Goal: Task Accomplishment & Management: Manage account settings

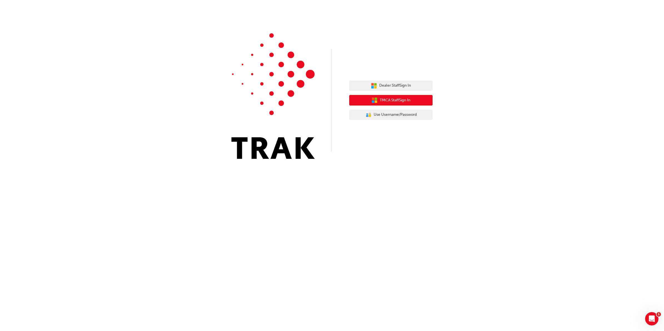
click at [404, 103] on button "TMCA Staff Sign In" at bounding box center [390, 100] width 83 height 11
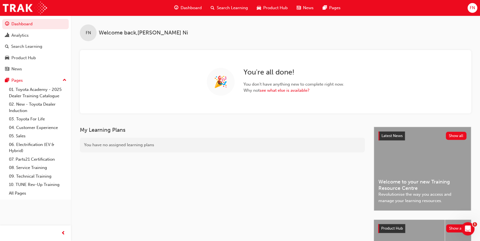
click at [473, 8] on span "FN" at bounding box center [471, 8] width 5 height 6
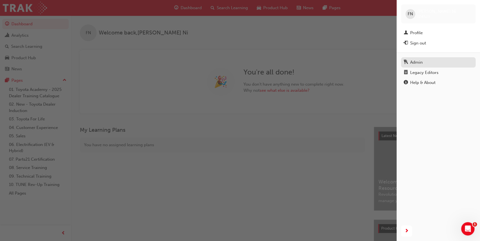
click at [422, 62] on div "Admin" at bounding box center [416, 62] width 13 height 6
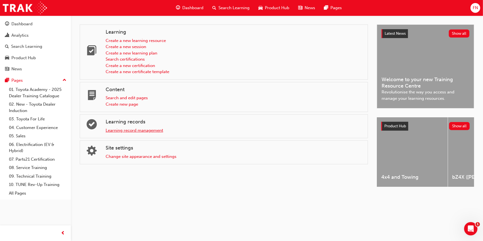
click at [126, 129] on link "Learning record management" at bounding box center [135, 130] width 58 height 5
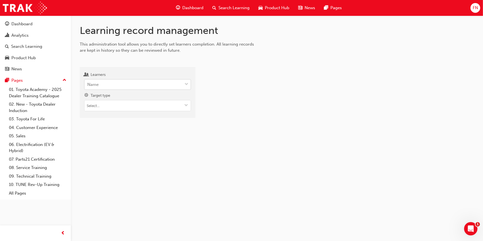
click at [103, 87] on div "Name" at bounding box center [134, 85] width 98 height 10
click at [88, 87] on input "Learners Name" at bounding box center [87, 84] width 1 height 5
paste input "Charlotte Rowe"
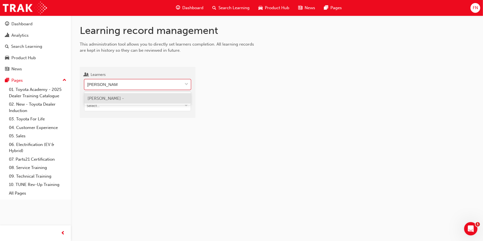
type input "Charlotte Rowe"
click at [111, 97] on span "Charlotte Rowe - Albany Toyota - ALBANY" at bounding box center [136, 101] width 97 height 11
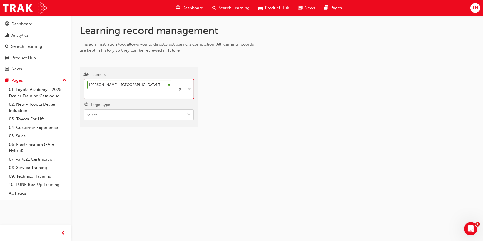
click at [108, 110] on input "Target type" at bounding box center [139, 115] width 109 height 11
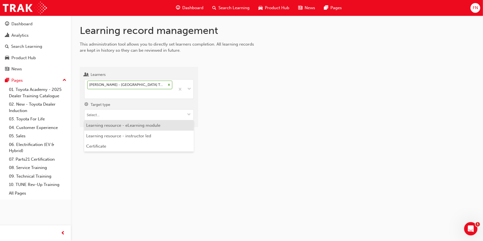
click at [117, 120] on li "Learning resource - eLearning module" at bounding box center [139, 125] width 110 height 11
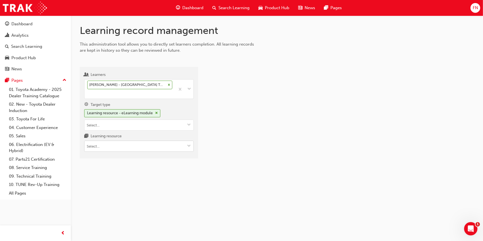
click at [119, 141] on input "Learning resource" at bounding box center [139, 146] width 109 height 11
type input "parts21 (TWA)"
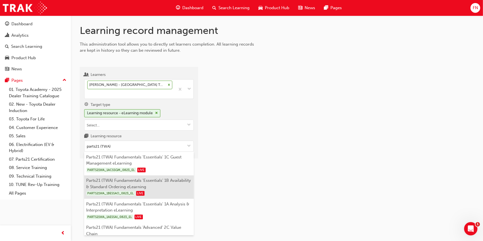
scroll to position [25, 0]
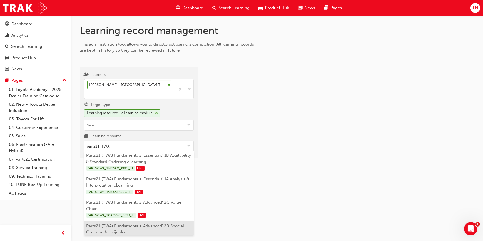
click at [150, 221] on li "Parts21 (TWA) Fundamentals 'Advanced' 2B Special Ordering & Heijunka PARTS21WA_…" at bounding box center [139, 233] width 110 height 24
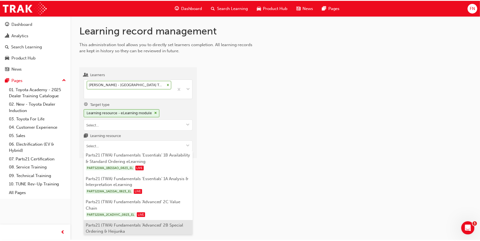
scroll to position [0, 0]
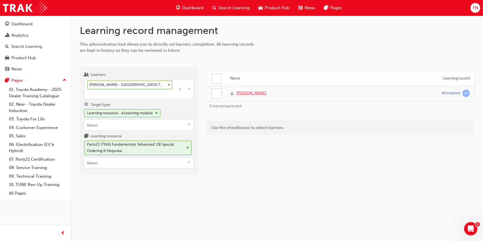
click at [246, 93] on span "Charlotte Rowe" at bounding box center [252, 93] width 30 height 6
click at [214, 92] on div at bounding box center [216, 93] width 9 height 9
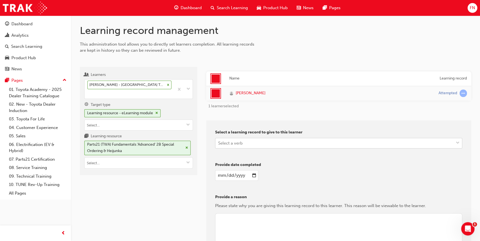
click at [233, 146] on div "Select a verb" at bounding box center [334, 143] width 238 height 10
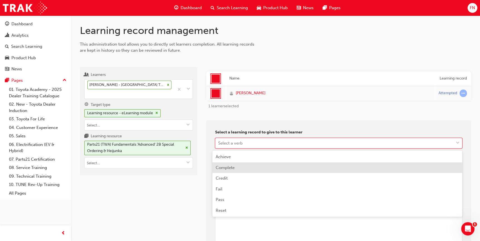
click at [232, 167] on span "Complete" at bounding box center [224, 167] width 19 height 5
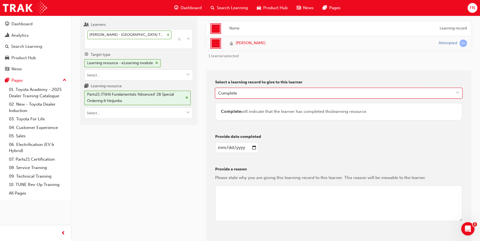
scroll to position [50, 0]
click at [249, 146] on input "date" at bounding box center [236, 147] width 43 height 11
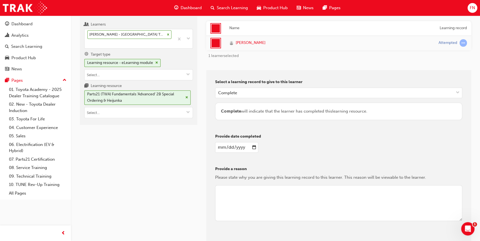
type input "2025-08-20"
click at [248, 196] on textarea at bounding box center [338, 203] width 247 height 36
type textarea "Mark off as completed"
click at [242, 239] on button "Give learning records" at bounding box center [240, 240] width 50 height 9
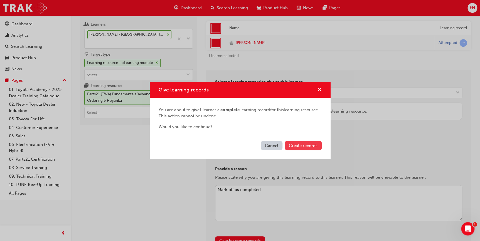
click at [295, 148] on button "Create records" at bounding box center [302, 145] width 37 height 9
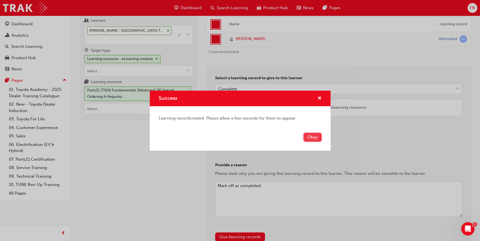
click at [311, 138] on button "Okay" at bounding box center [312, 137] width 18 height 9
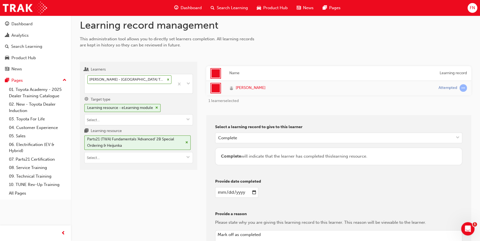
scroll to position [0, 0]
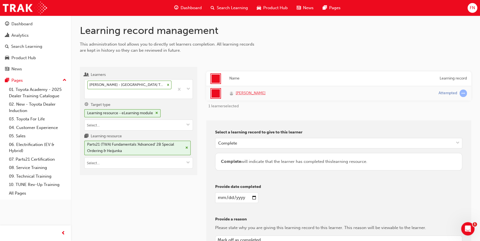
click at [250, 95] on span "Charlotte Rowe" at bounding box center [250, 93] width 30 height 6
click at [252, 197] on input "2025-08-20" at bounding box center [236, 197] width 43 height 11
type input "2025-08-21"
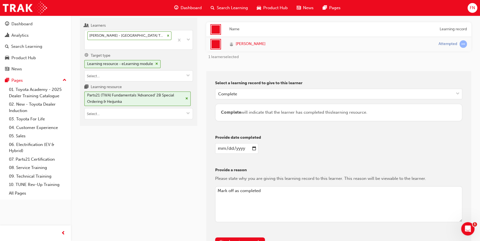
scroll to position [95, 0]
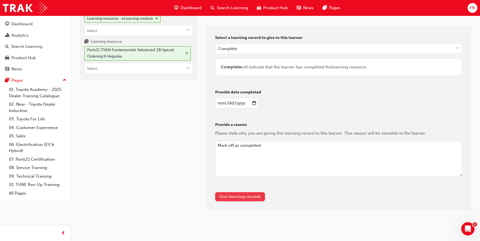
click at [242, 195] on button "Give learning records" at bounding box center [240, 196] width 50 height 9
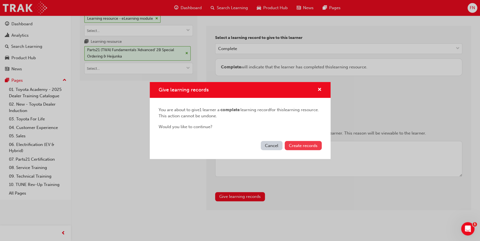
click at [303, 148] on button "Create records" at bounding box center [302, 145] width 37 height 9
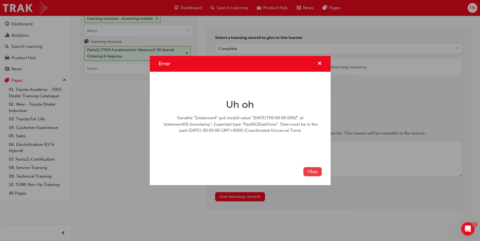
click at [309, 167] on button "Okay" at bounding box center [312, 171] width 18 height 9
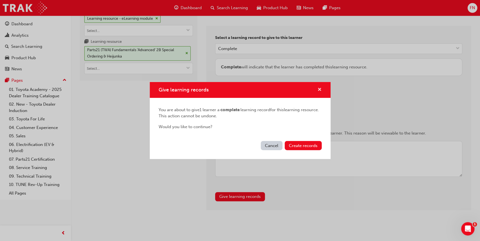
click at [317, 88] on span "cross-icon" at bounding box center [319, 90] width 4 height 5
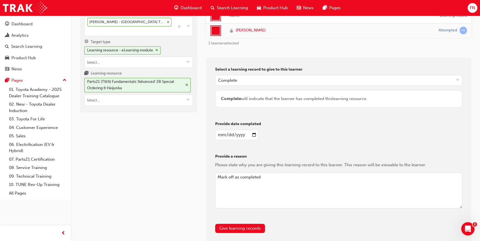
scroll to position [19, 0]
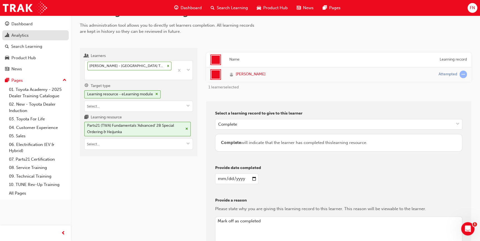
click at [21, 36] on div "Analytics" at bounding box center [19, 35] width 17 height 6
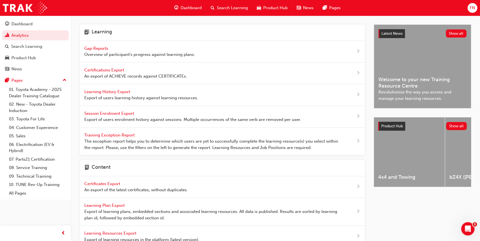
click at [111, 91] on span "Learning History Export" at bounding box center [107, 91] width 47 height 5
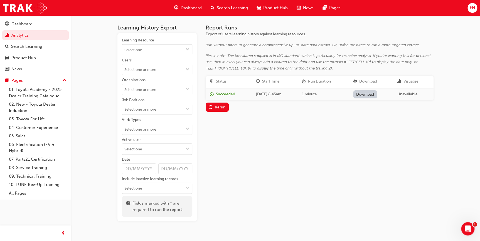
click at [156, 51] on input "Learning Resource" at bounding box center [157, 49] width 70 height 11
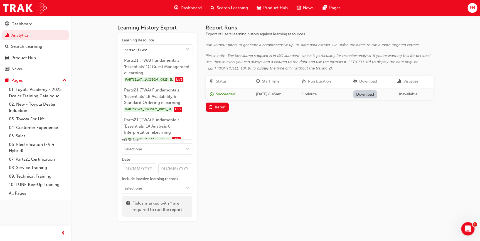
type input "parts21 (TWA)"
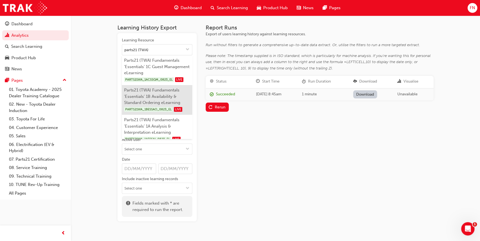
scroll to position [50, 0]
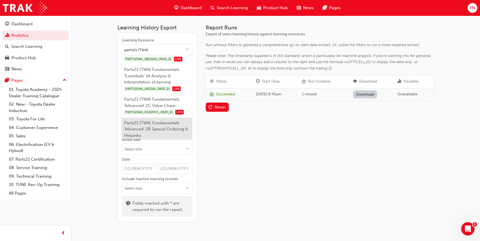
click at [157, 126] on li "Parts21 (TWA) Fundamentals 'Advanced' 2B Special Ordering & Heijunka PARTS21WA_…" at bounding box center [157, 133] width 70 height 30
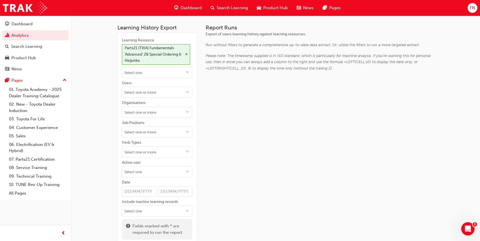
scroll to position [0, 0]
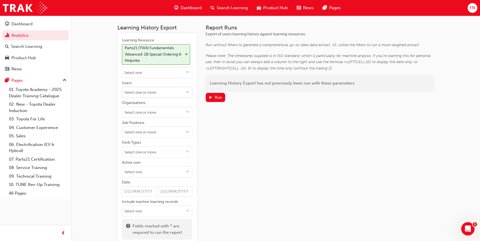
click at [142, 92] on input "Users" at bounding box center [157, 92] width 70 height 11
paste input "Charlotte Rowe"
type input "Charlotte Rowe"
click at [157, 101] on li "Charlotte Rowe" at bounding box center [157, 103] width 70 height 11
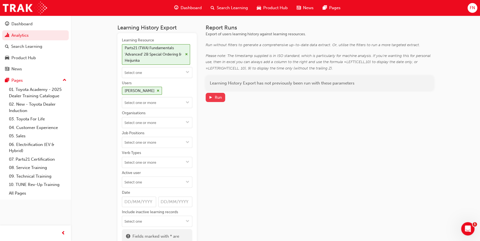
click at [215, 97] on div "Run" at bounding box center [218, 97] width 7 height 5
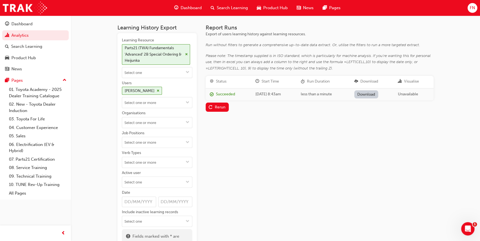
click at [370, 93] on link "Download" at bounding box center [366, 94] width 24 height 8
click at [395, 138] on div "Report Runs Export of users learning history against learning resources. Run wi…" at bounding box center [319, 139] width 228 height 230
click at [473, 7] on span "FN" at bounding box center [471, 8] width 5 height 6
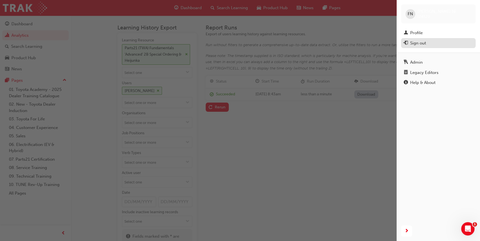
click at [418, 43] on div "Sign out" at bounding box center [418, 43] width 16 height 6
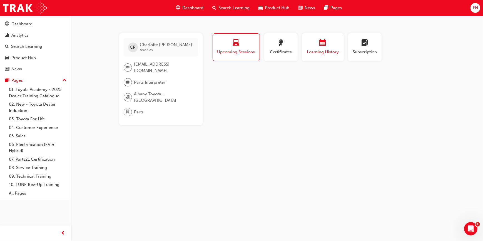
click at [309, 49] on span "Learning History" at bounding box center [322, 52] width 33 height 6
click at [317, 53] on span "Learning History" at bounding box center [322, 52] width 33 height 6
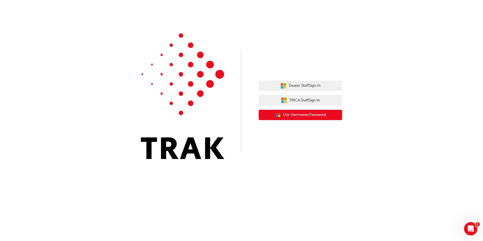
click at [300, 115] on span "Use Username/Password" at bounding box center [304, 115] width 43 height 6
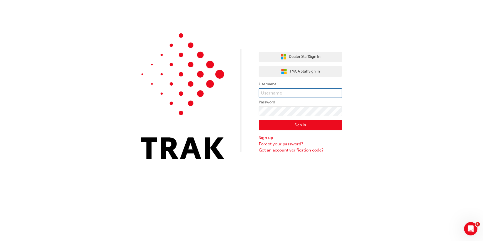
click at [278, 94] on input "text" at bounding box center [300, 92] width 83 height 9
type input "test.staff"
click button "Sign In" at bounding box center [300, 125] width 83 height 11
